Goal: Transaction & Acquisition: Obtain resource

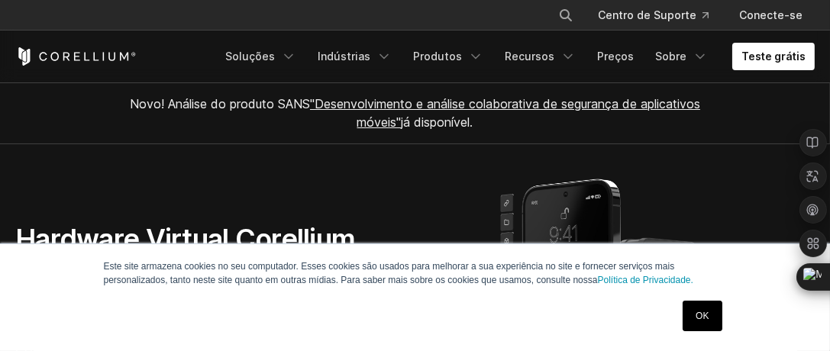
click at [690, 317] on link "OK" at bounding box center [702, 316] width 39 height 31
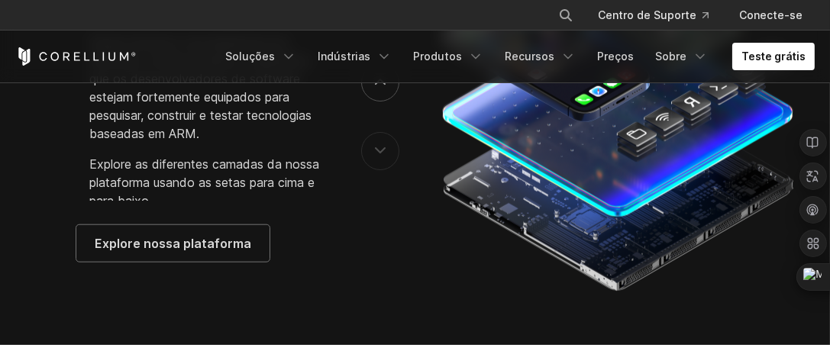
scroll to position [2673, 0]
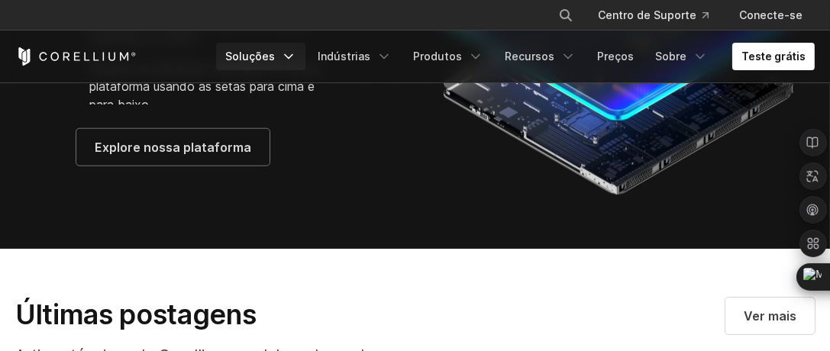
click at [296, 59] on icon "Menu de navegação" at bounding box center [288, 56] width 15 height 15
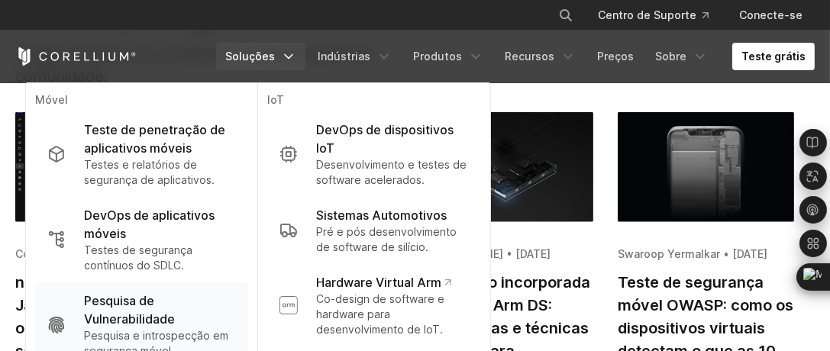
scroll to position [2978, 0]
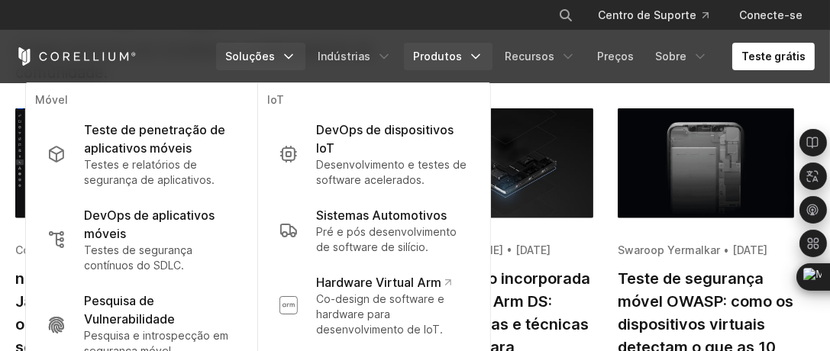
click at [483, 53] on icon "Menu de navegação" at bounding box center [475, 56] width 15 height 15
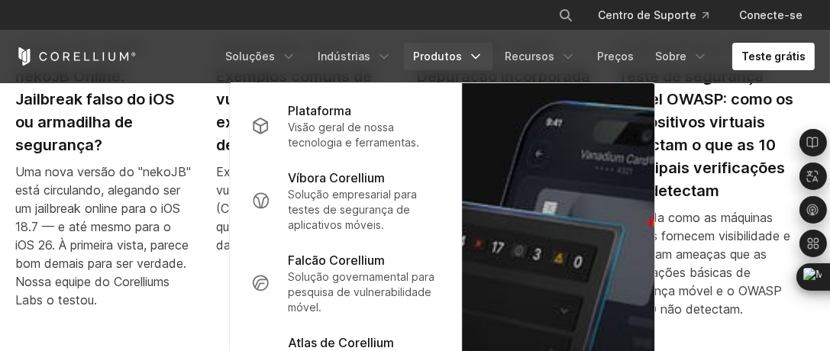
scroll to position [3207, 0]
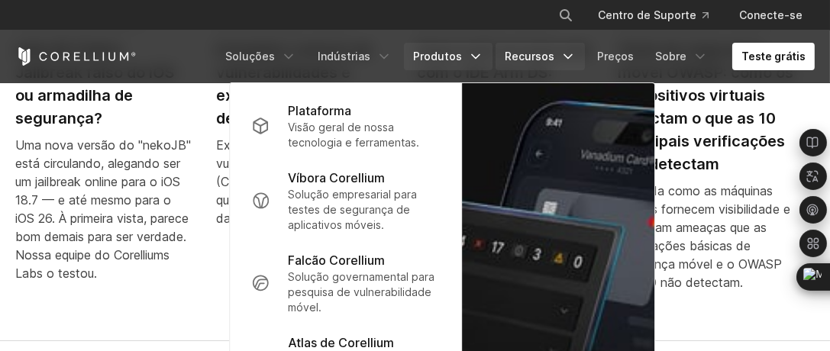
click at [562, 67] on link "Recursos" at bounding box center [540, 56] width 89 height 27
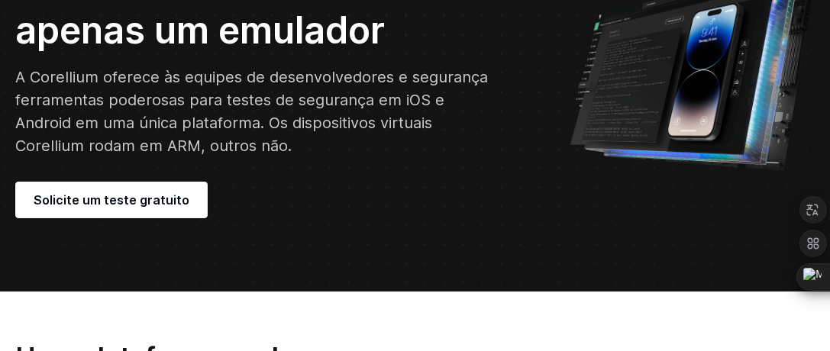
scroll to position [229, 0]
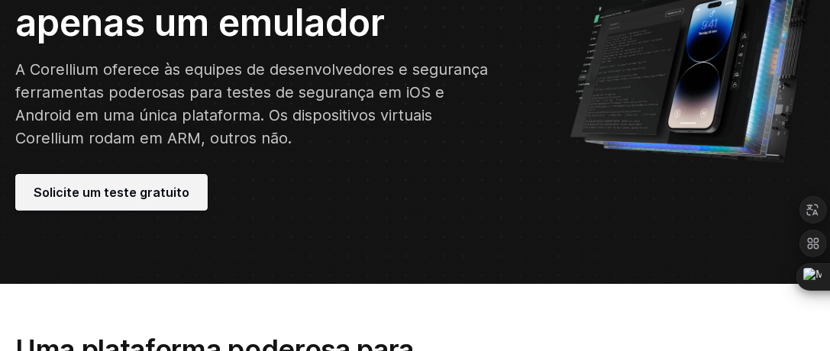
click at [57, 198] on font "Solicite um teste gratuito" at bounding box center [112, 192] width 156 height 15
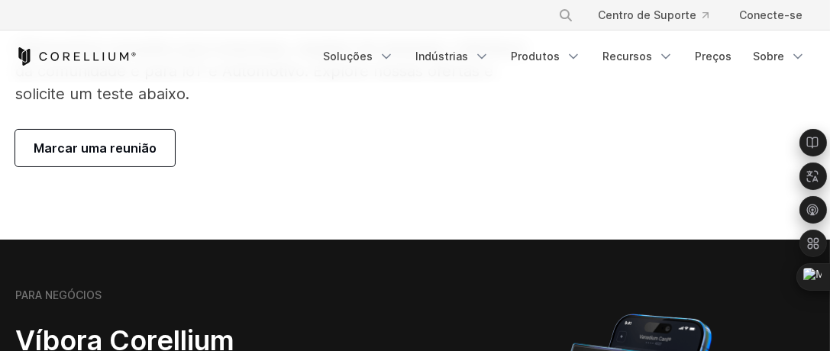
scroll to position [153, 0]
